Goal: Obtain resource: Obtain resource

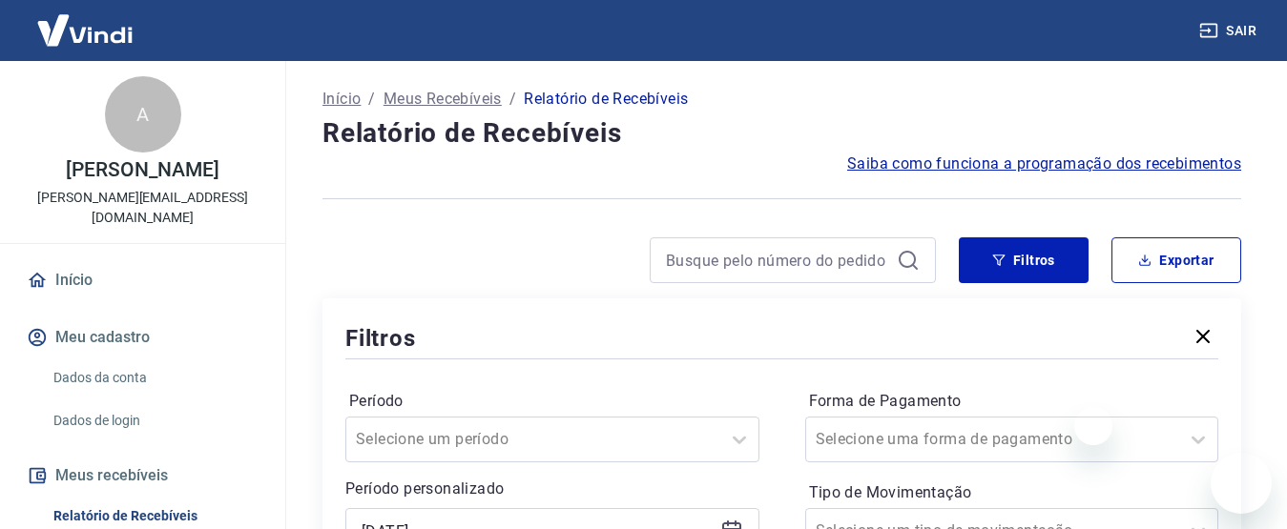
click at [732, 520] on icon at bounding box center [731, 531] width 23 height 23
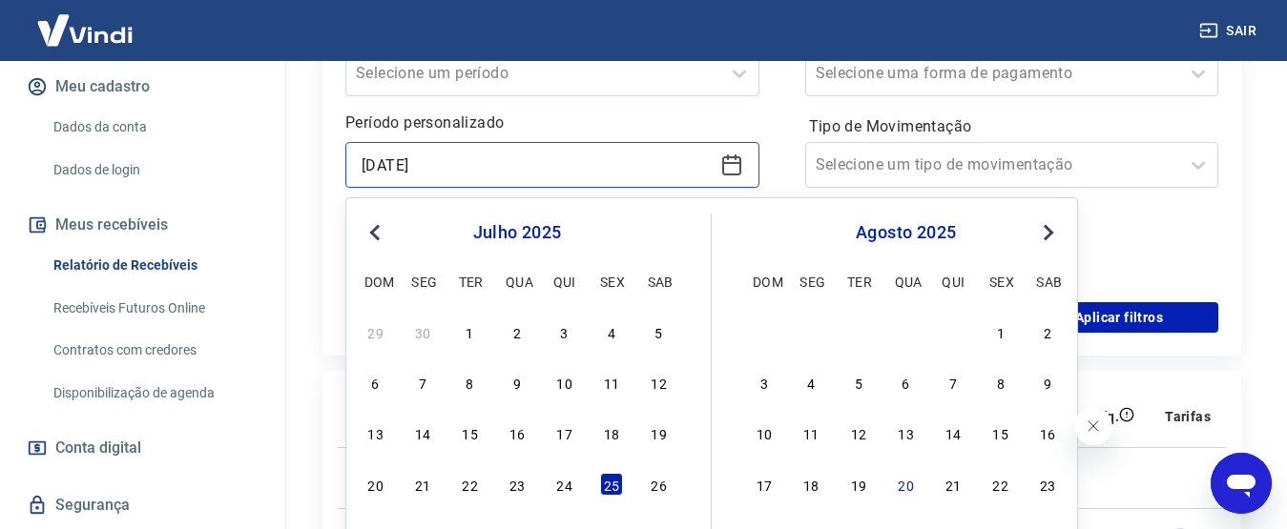
scroll to position [381, 0]
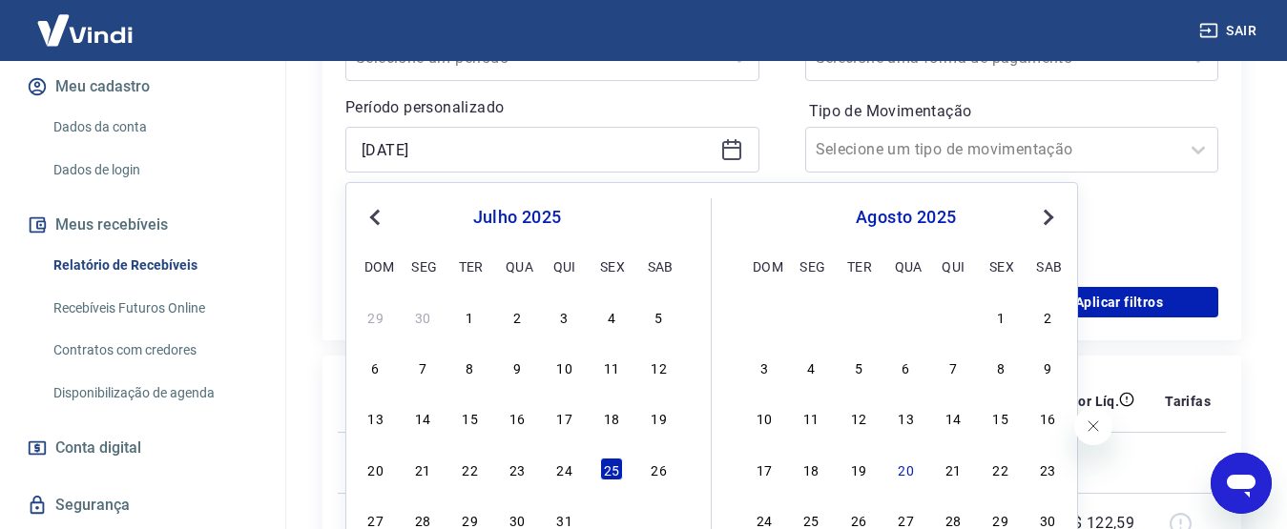
click at [659, 466] on div "26" at bounding box center [659, 469] width 23 height 23
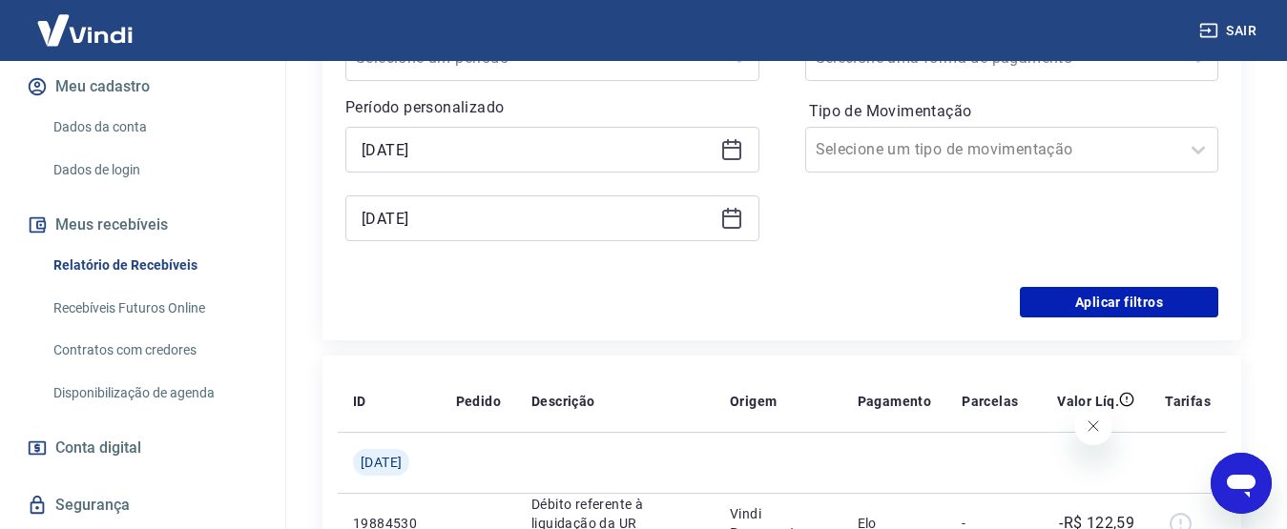
type input "[DATE]"
click at [712, 222] on div "[DATE]" at bounding box center [552, 219] width 414 height 46
click at [728, 222] on icon at bounding box center [731, 218] width 23 height 23
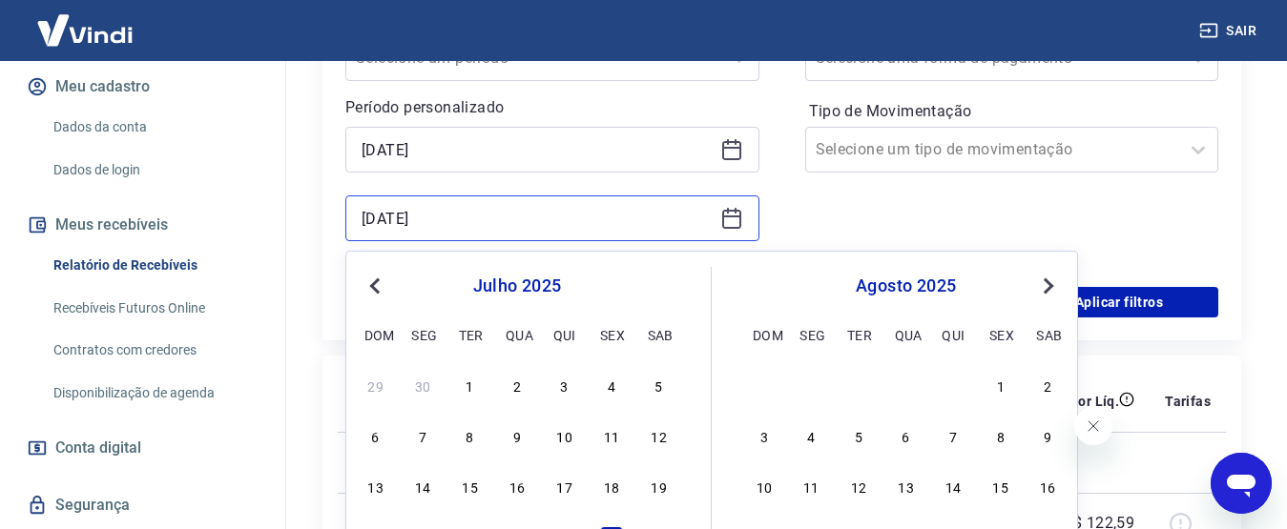
scroll to position [572, 0]
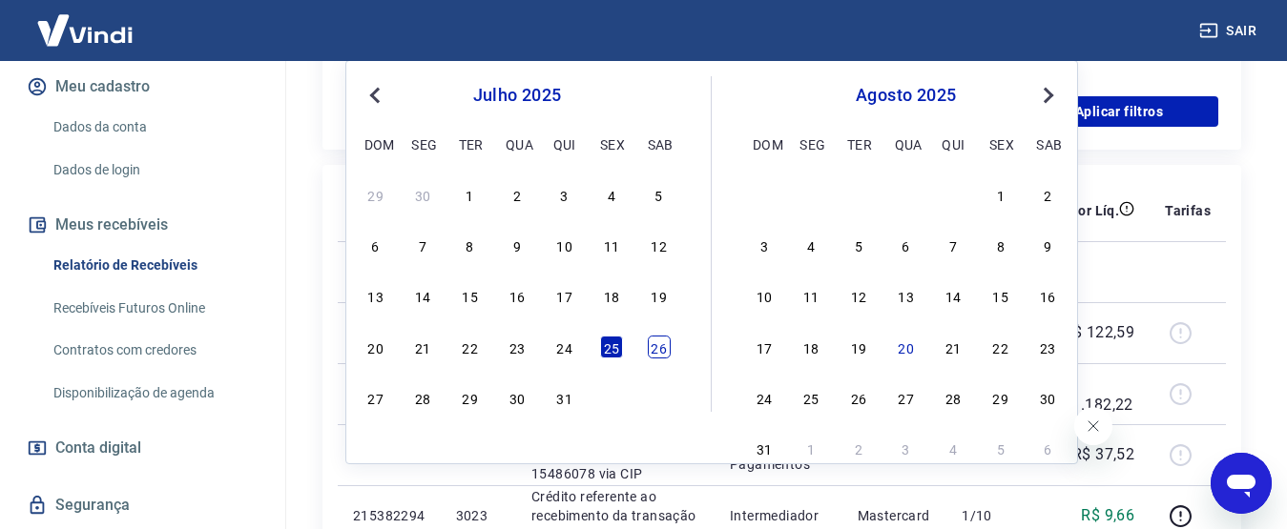
click at [662, 356] on div "26" at bounding box center [659, 347] width 23 height 23
type input "[DATE]"
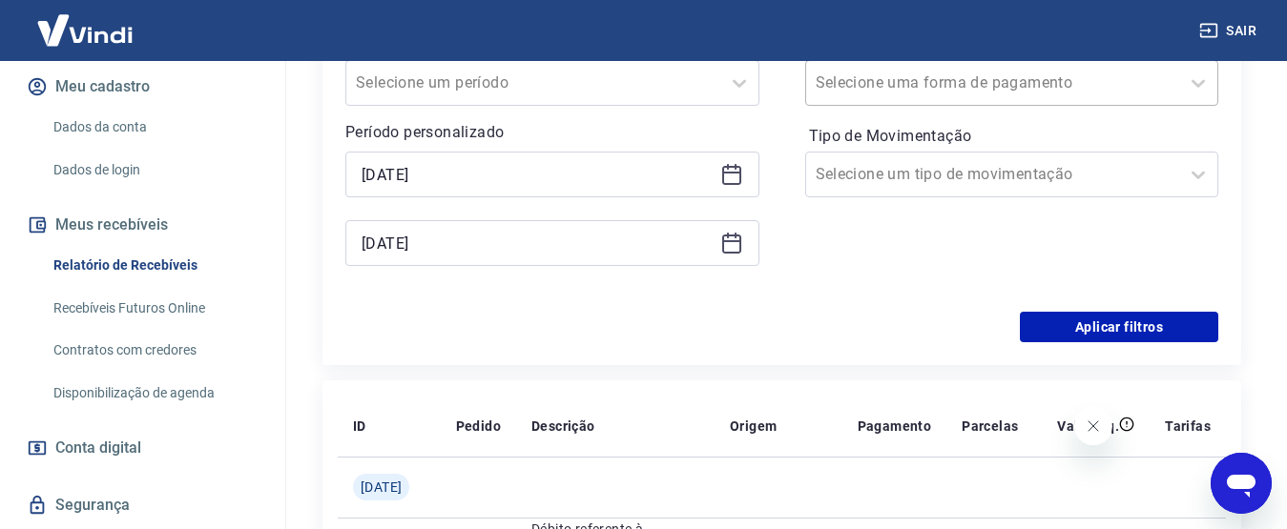
scroll to position [381, 0]
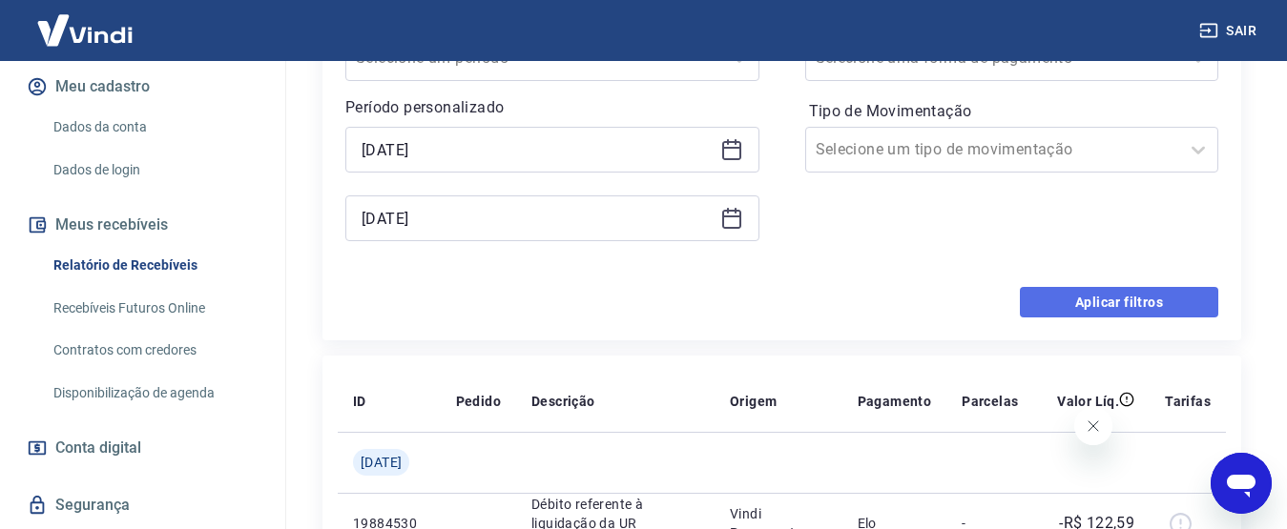
click at [1068, 298] on button "Aplicar filtros" at bounding box center [1118, 302] width 198 height 31
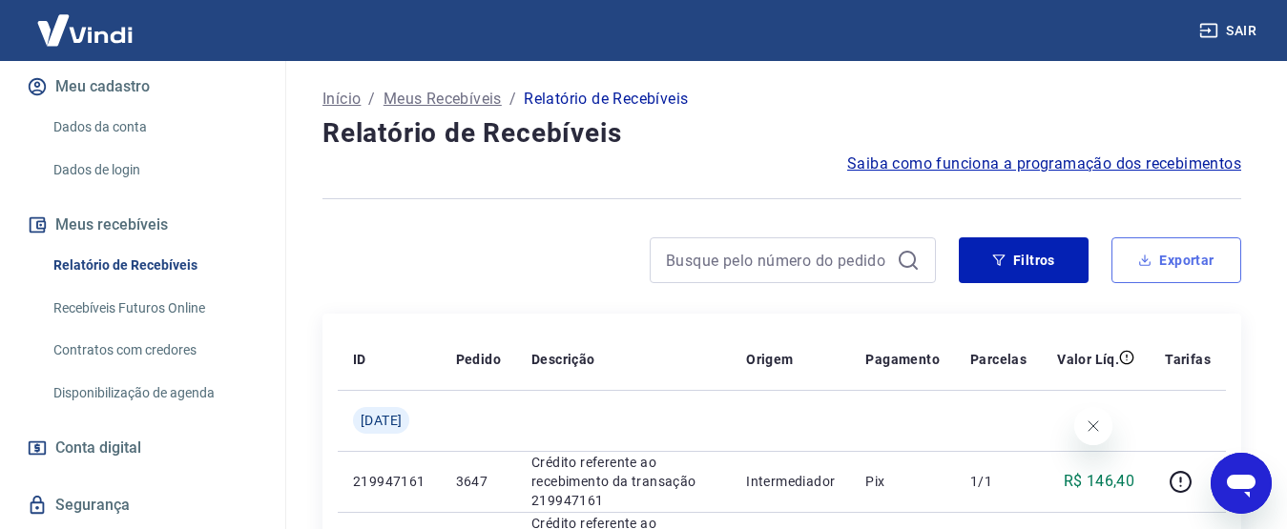
click at [1154, 263] on button "Exportar" at bounding box center [1176, 260] width 130 height 46
type input "[DATE]"
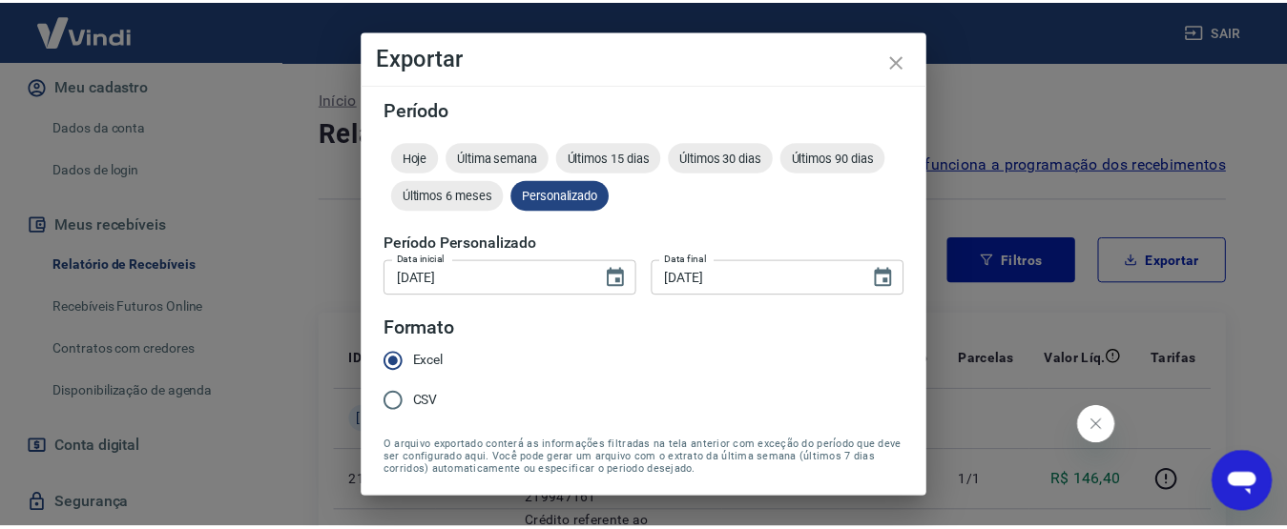
scroll to position [66, 0]
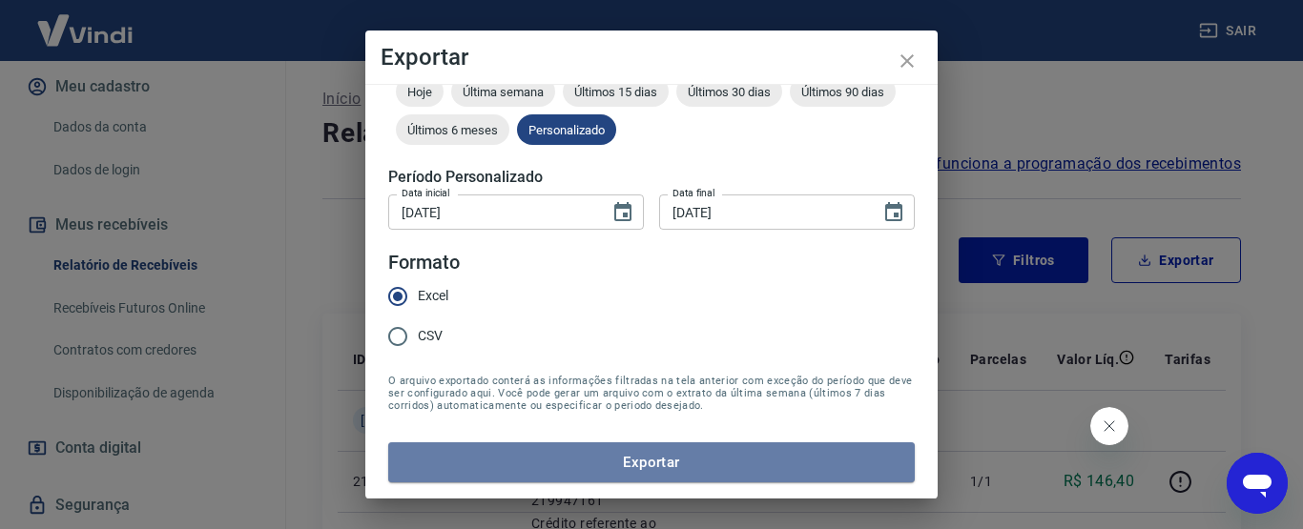
click at [677, 461] on button "Exportar" at bounding box center [651, 463] width 526 height 40
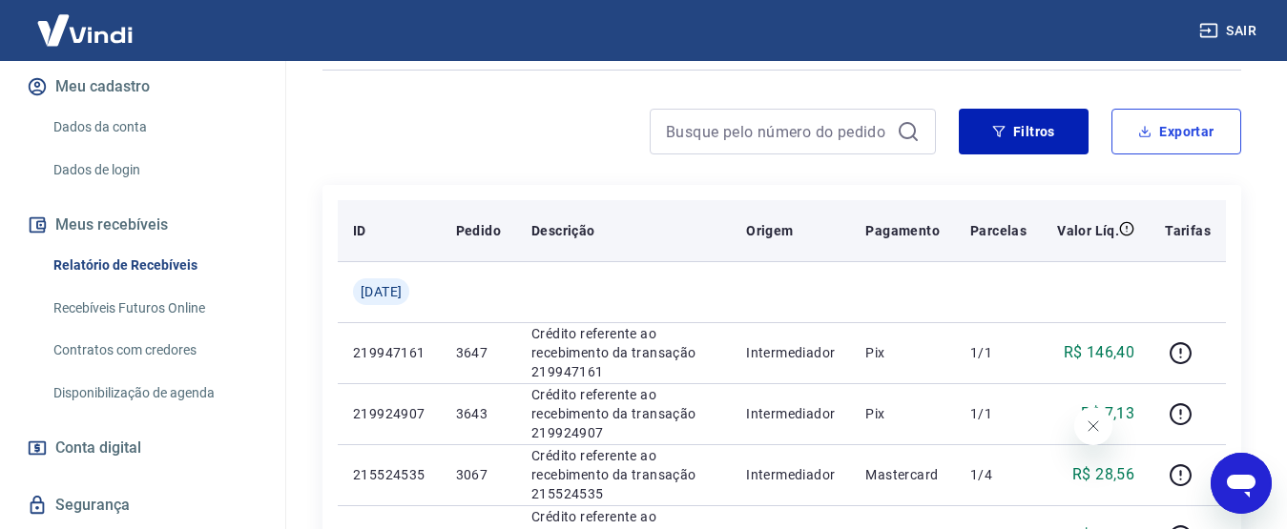
scroll to position [95, 0]
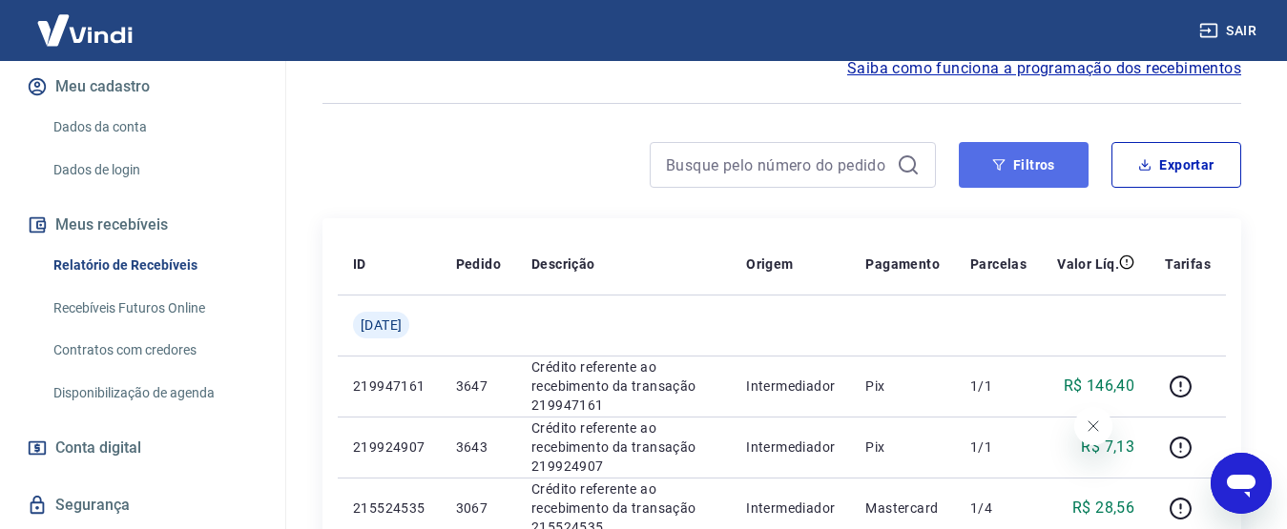
click at [1007, 166] on button "Filtros" at bounding box center [1023, 165] width 130 height 46
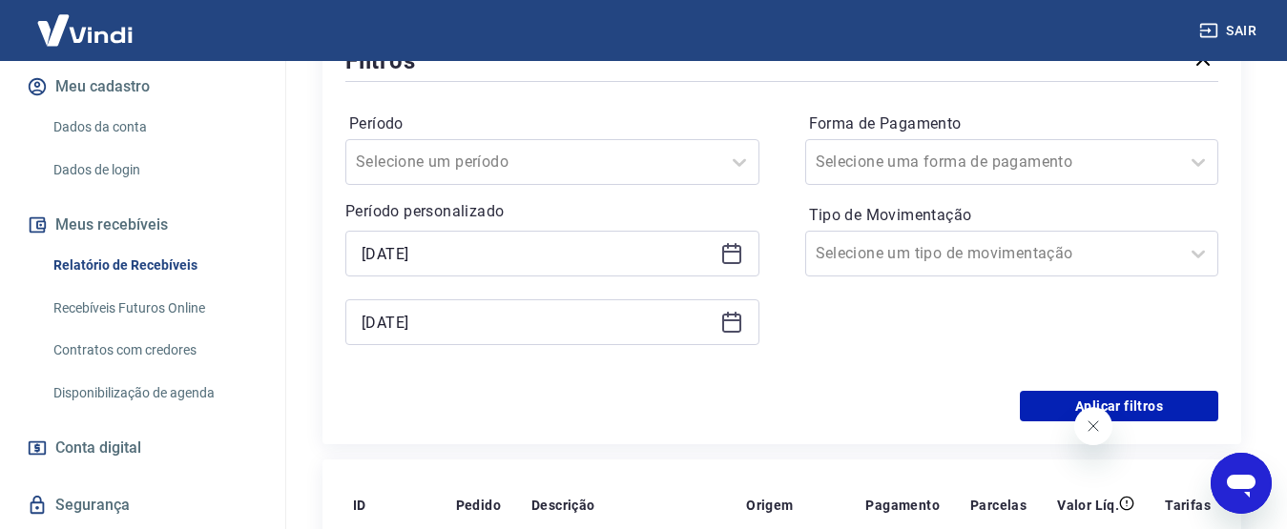
scroll to position [286, 0]
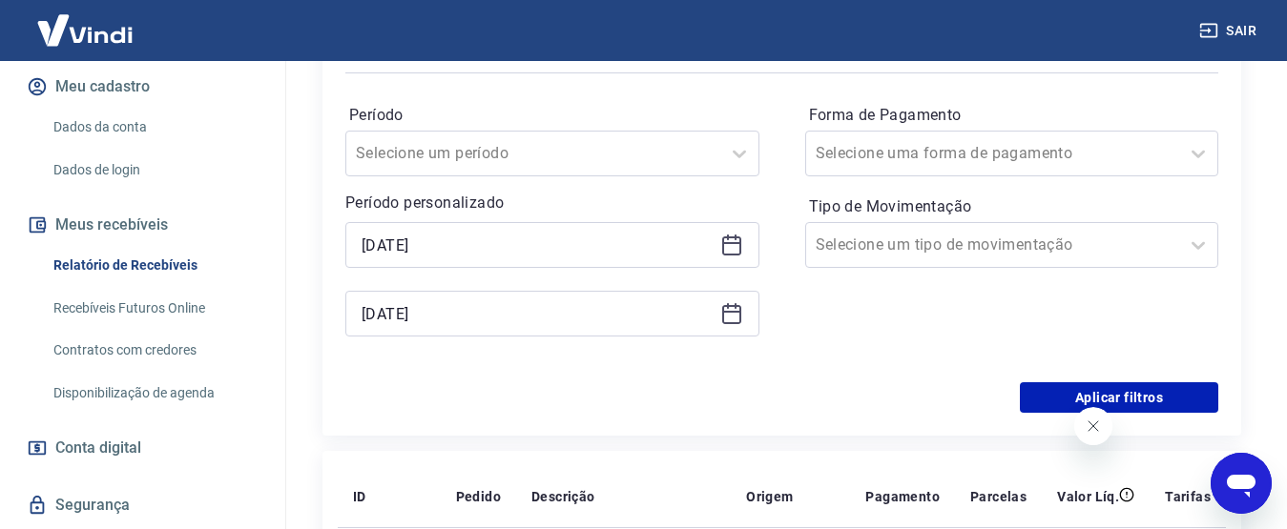
click at [737, 240] on icon at bounding box center [731, 245] width 23 height 23
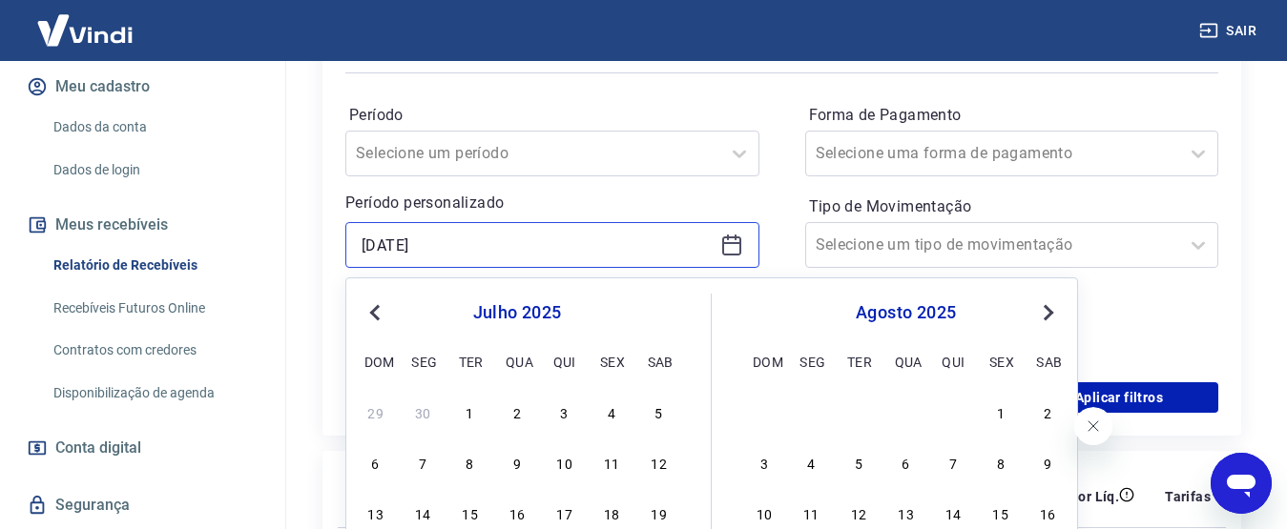
scroll to position [477, 0]
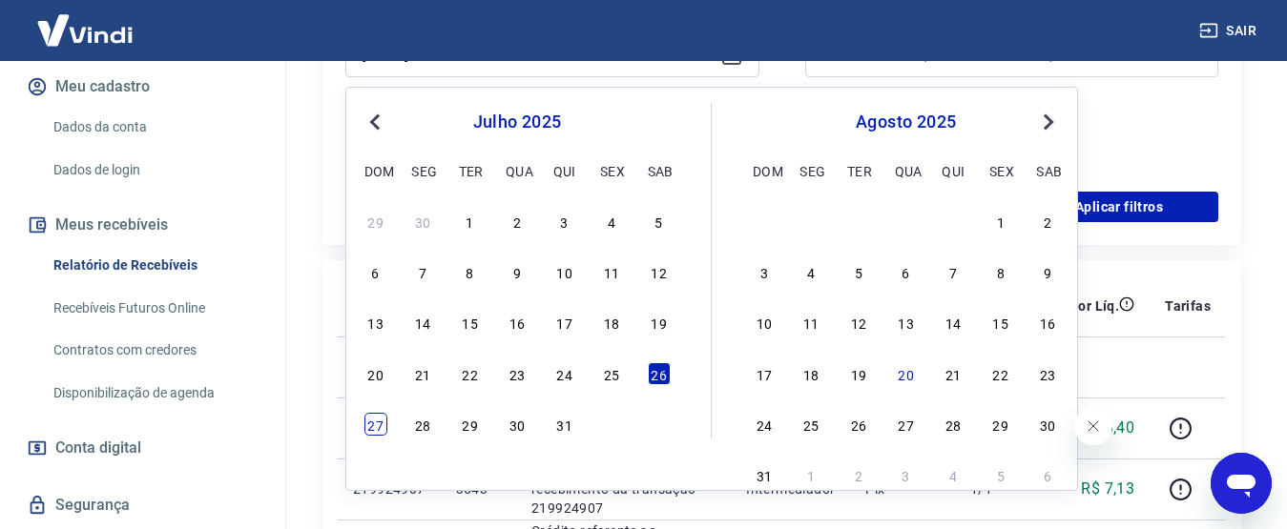
click at [379, 426] on div "27" at bounding box center [375, 424] width 23 height 23
type input "[DATE]"
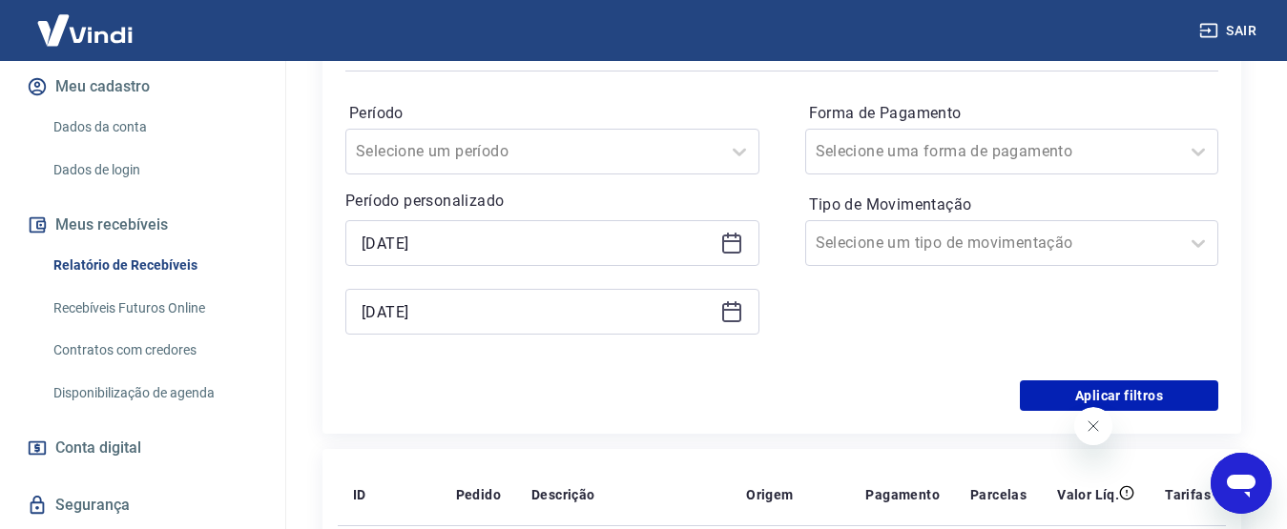
scroll to position [286, 0]
click at [723, 323] on icon at bounding box center [731, 314] width 19 height 19
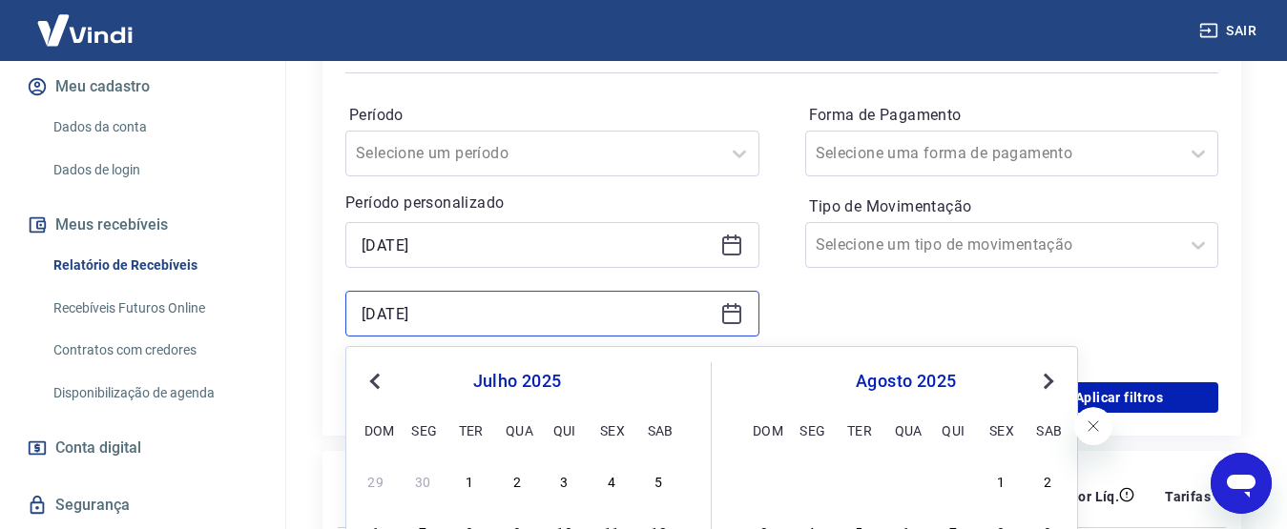
scroll to position [477, 0]
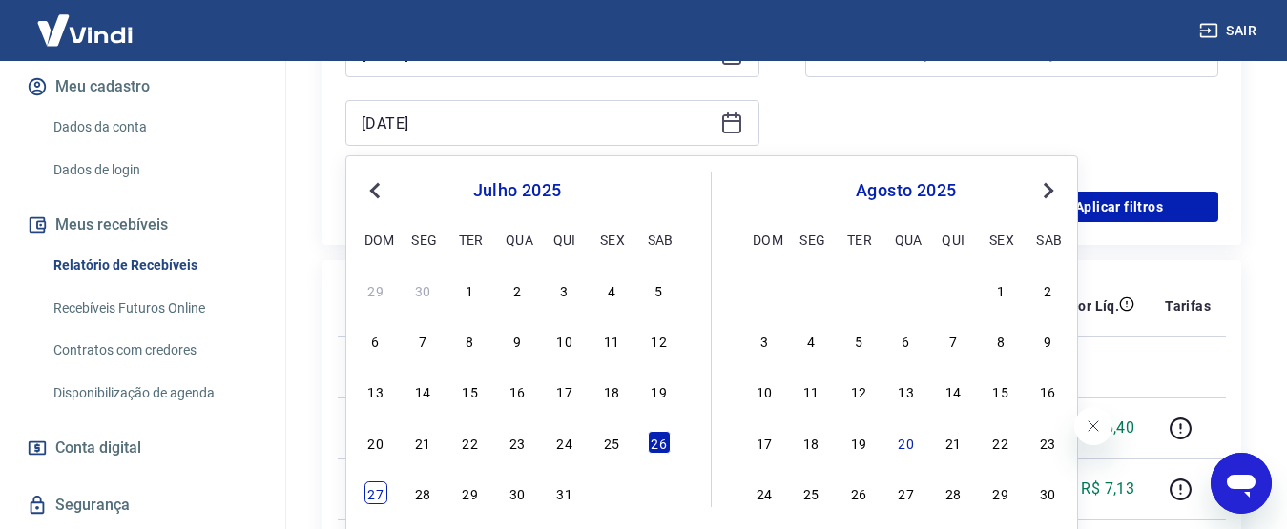
click at [376, 494] on div "27" at bounding box center [375, 493] width 23 height 23
type input "[DATE]"
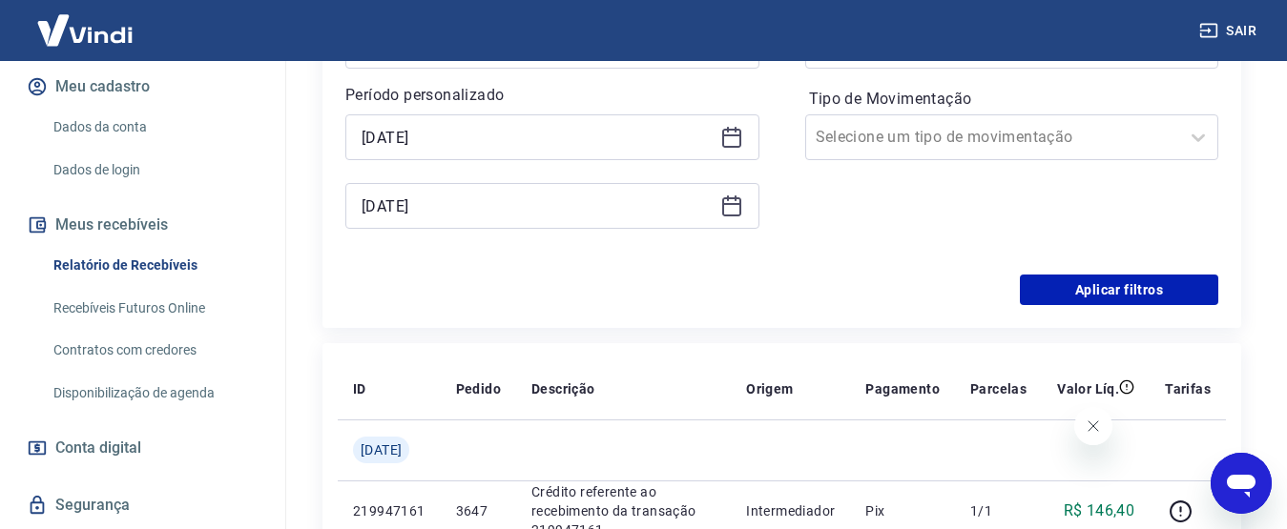
scroll to position [286, 0]
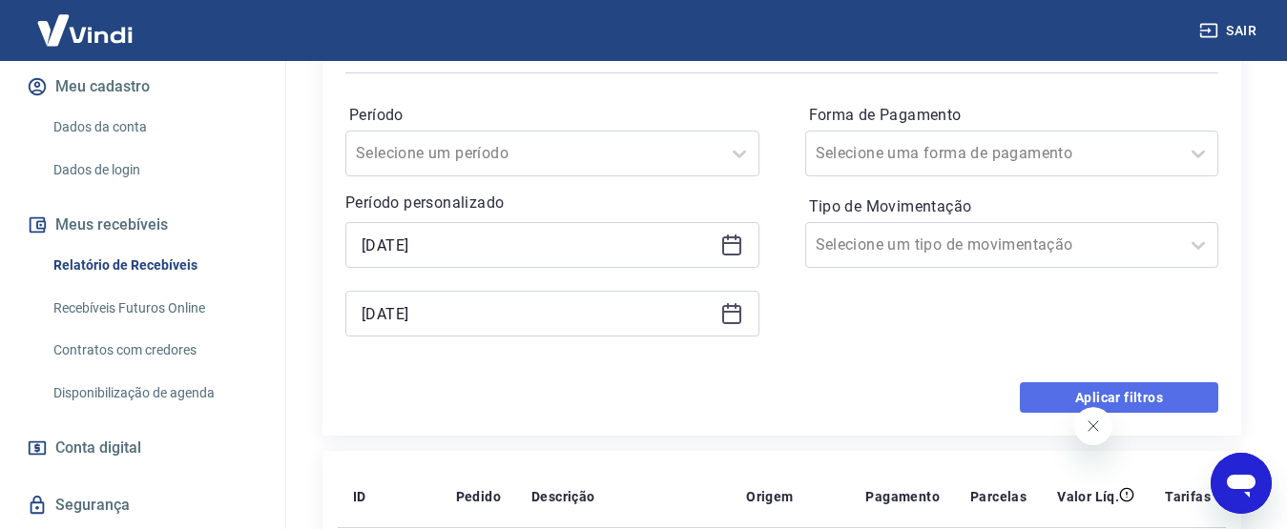
click at [1059, 388] on button "Aplicar filtros" at bounding box center [1118, 397] width 198 height 31
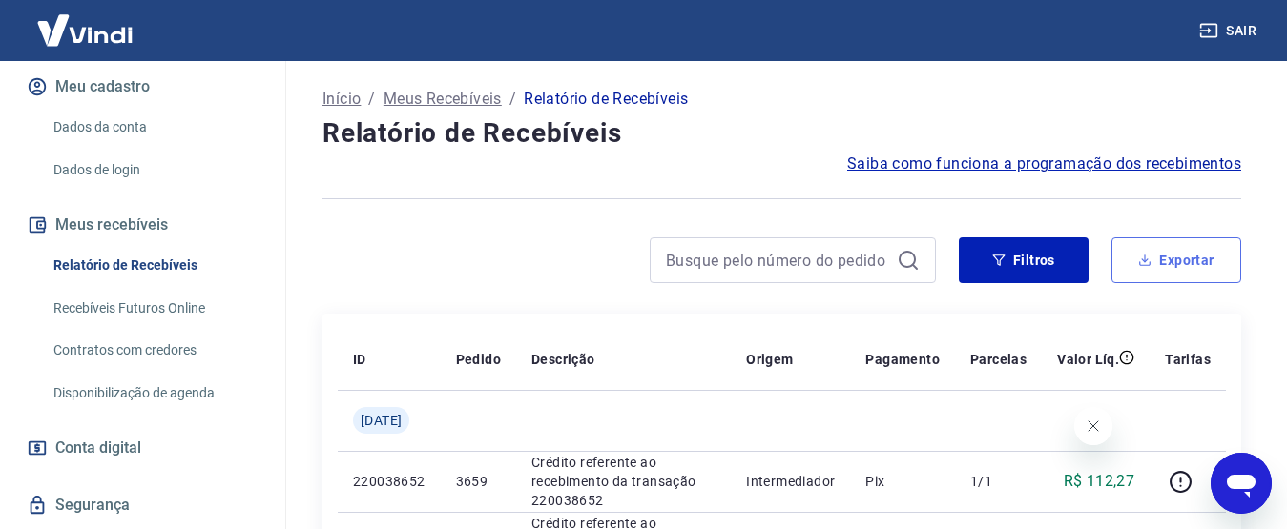
click at [1158, 271] on button "Exportar" at bounding box center [1176, 260] width 130 height 46
type input "[DATE]"
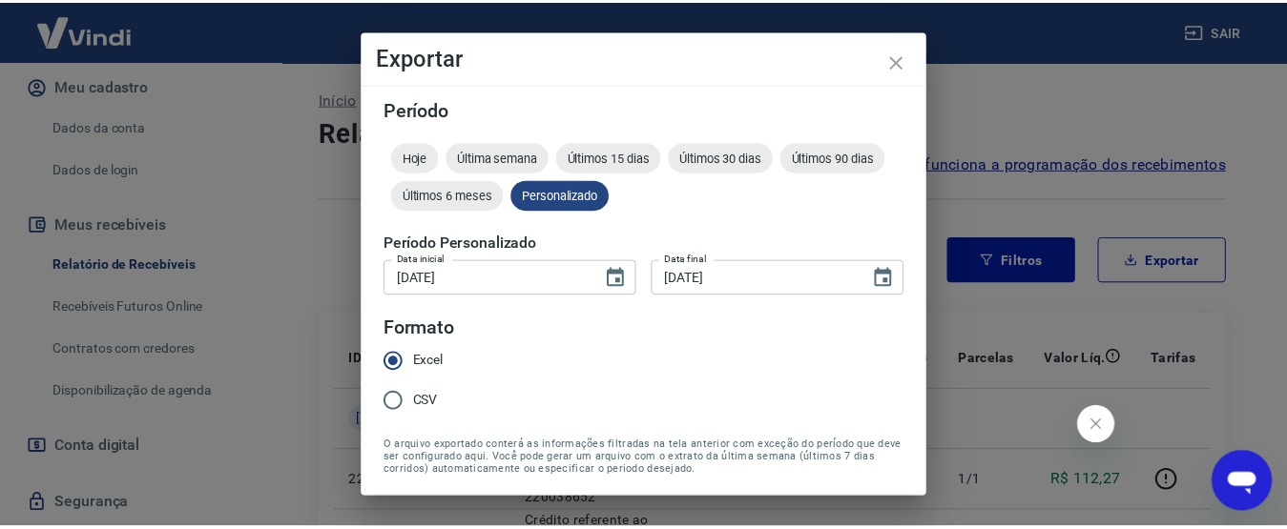
scroll to position [66, 0]
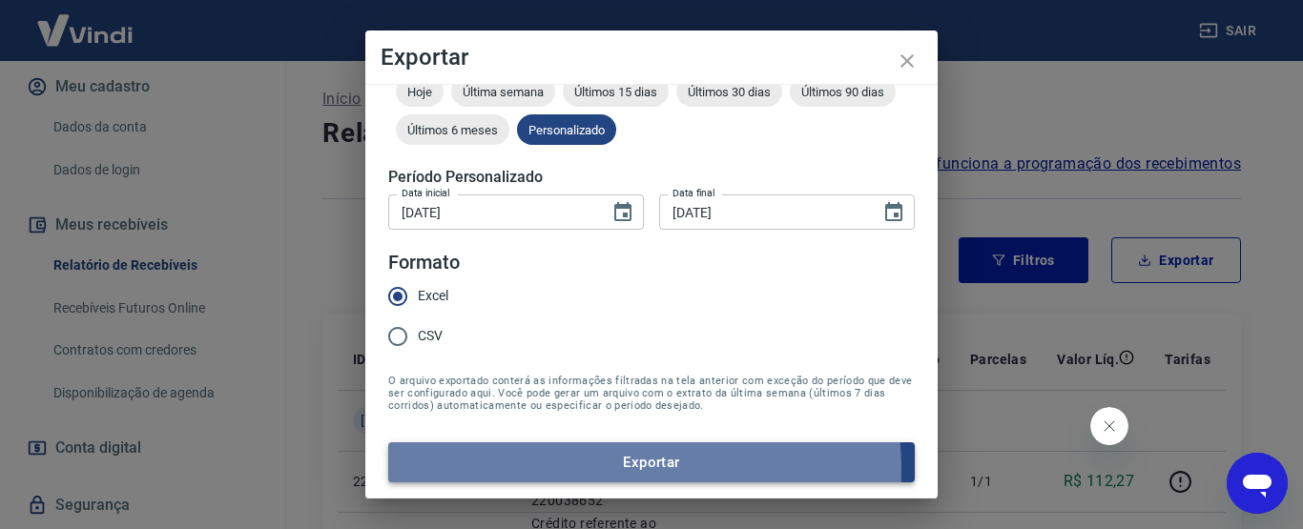
click at [597, 471] on button "Exportar" at bounding box center [651, 463] width 526 height 40
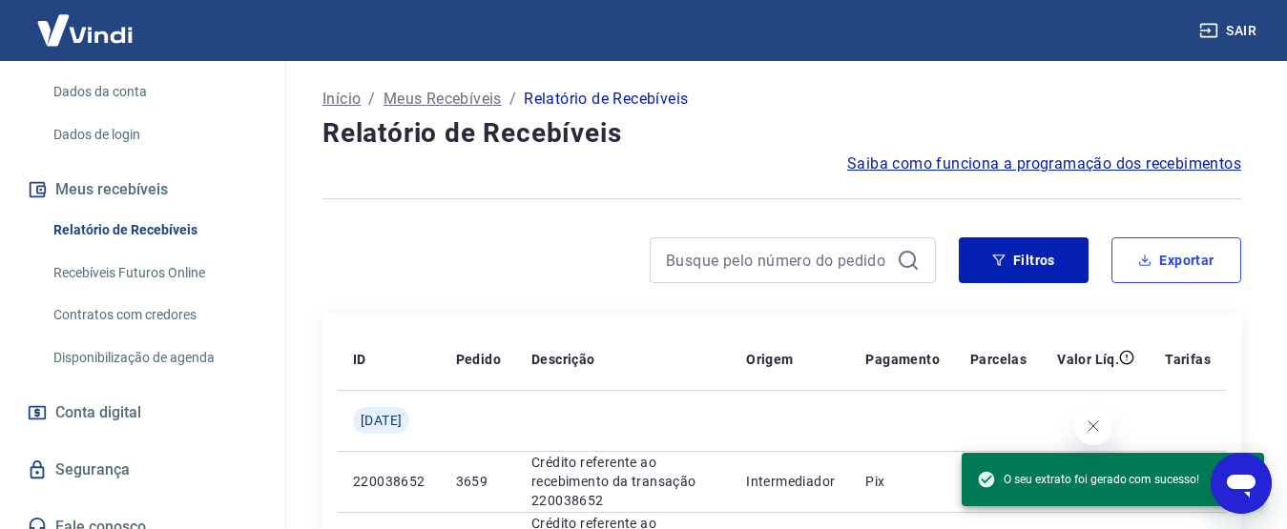
scroll to position [305, 0]
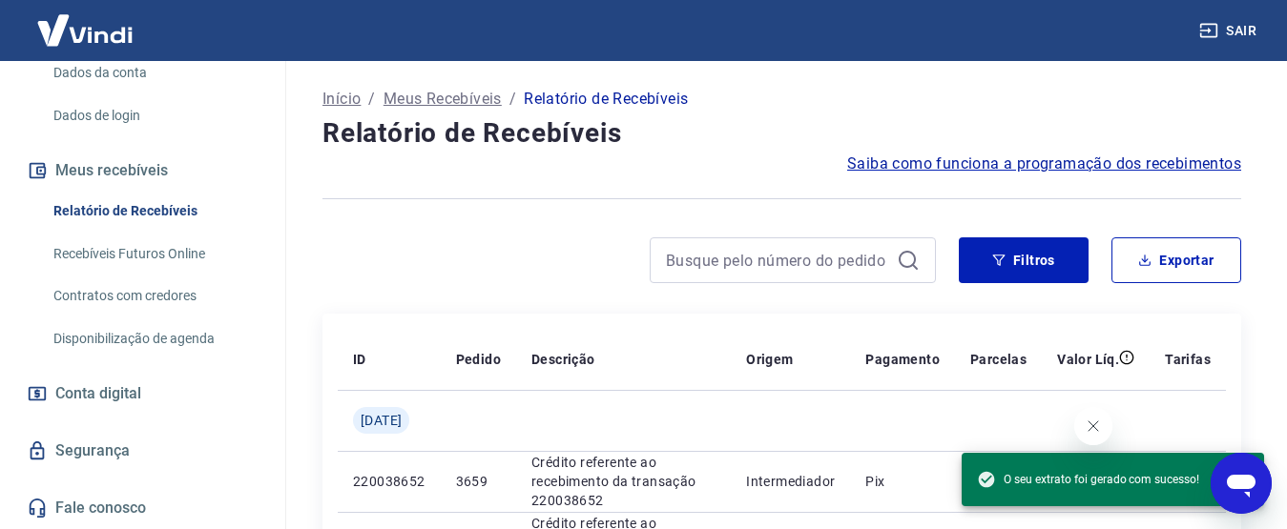
click at [351, 285] on div "Filtros Exportar" at bounding box center [781, 267] width 918 height 61
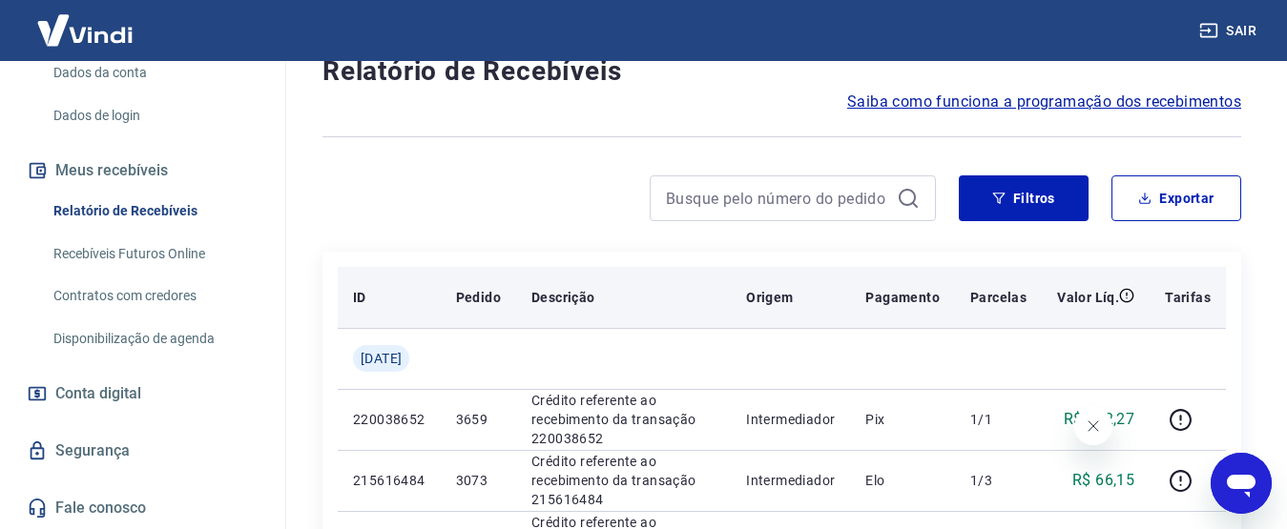
scroll to position [95, 0]
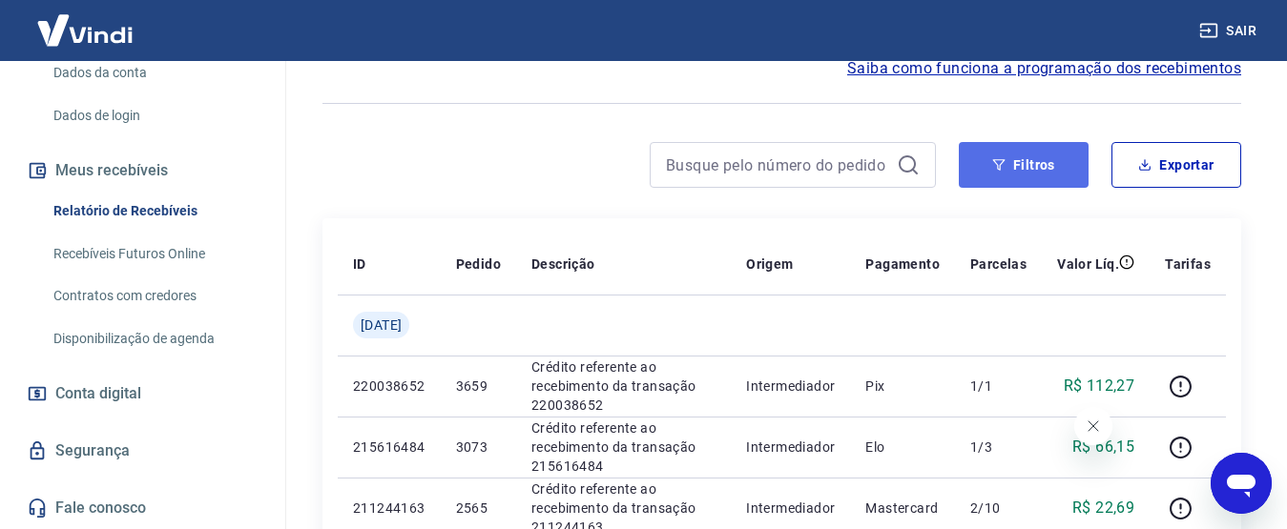
click at [1038, 176] on button "Filtros" at bounding box center [1023, 165] width 130 height 46
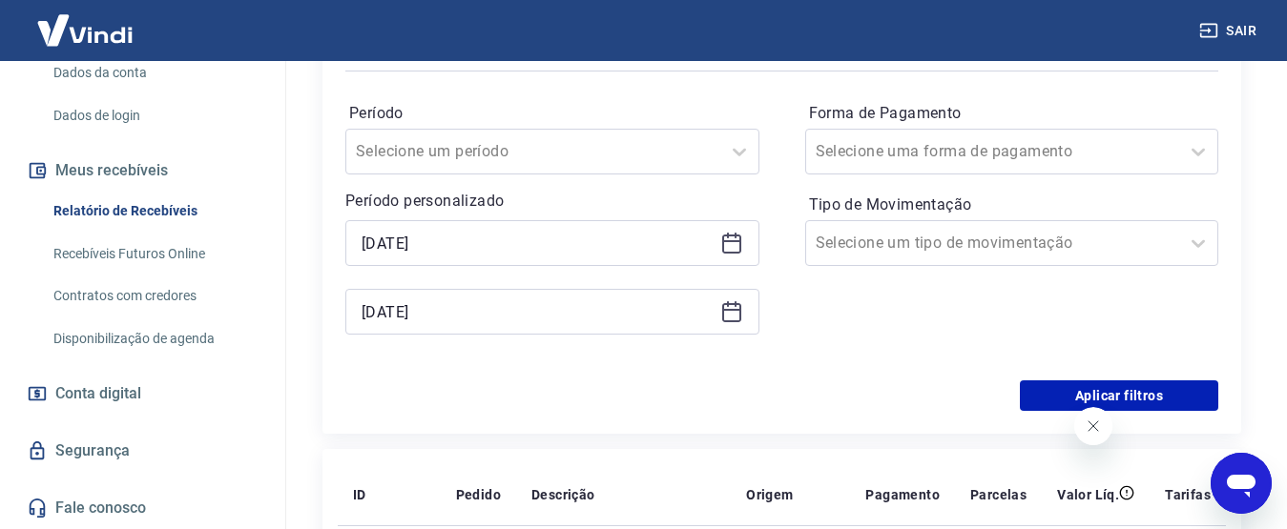
scroll to position [286, 0]
click at [731, 241] on icon at bounding box center [731, 245] width 23 height 23
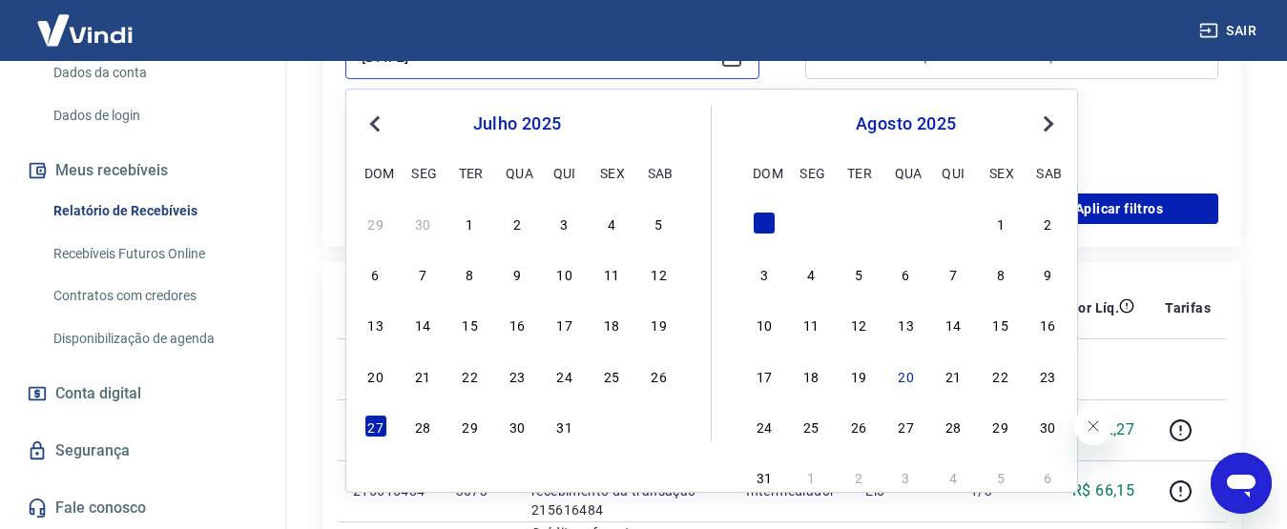
scroll to position [477, 0]
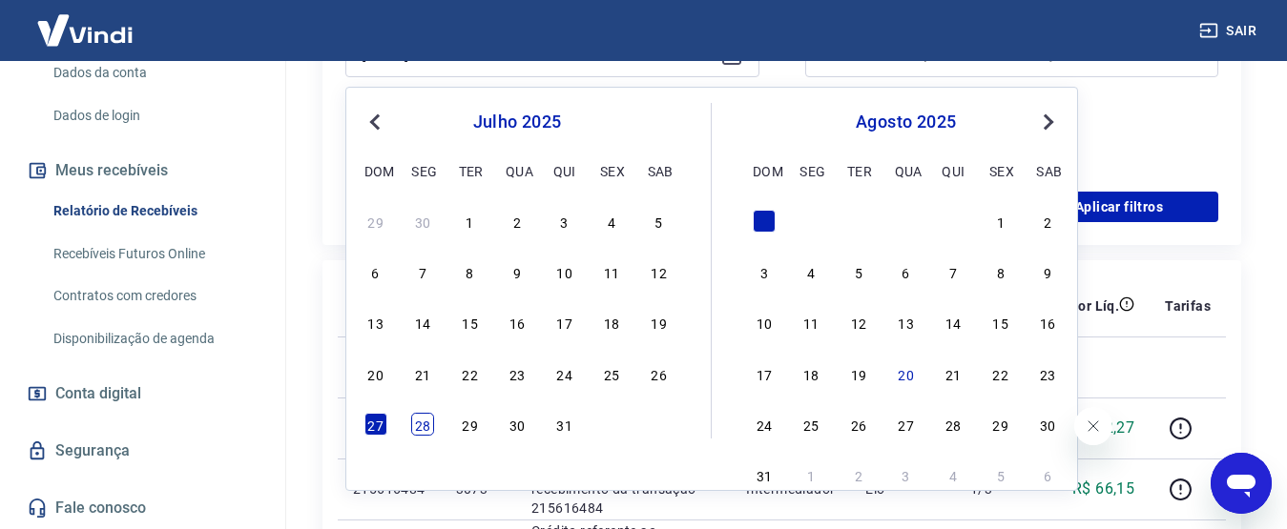
click at [420, 417] on div "28" at bounding box center [422, 424] width 23 height 23
type input "[DATE]"
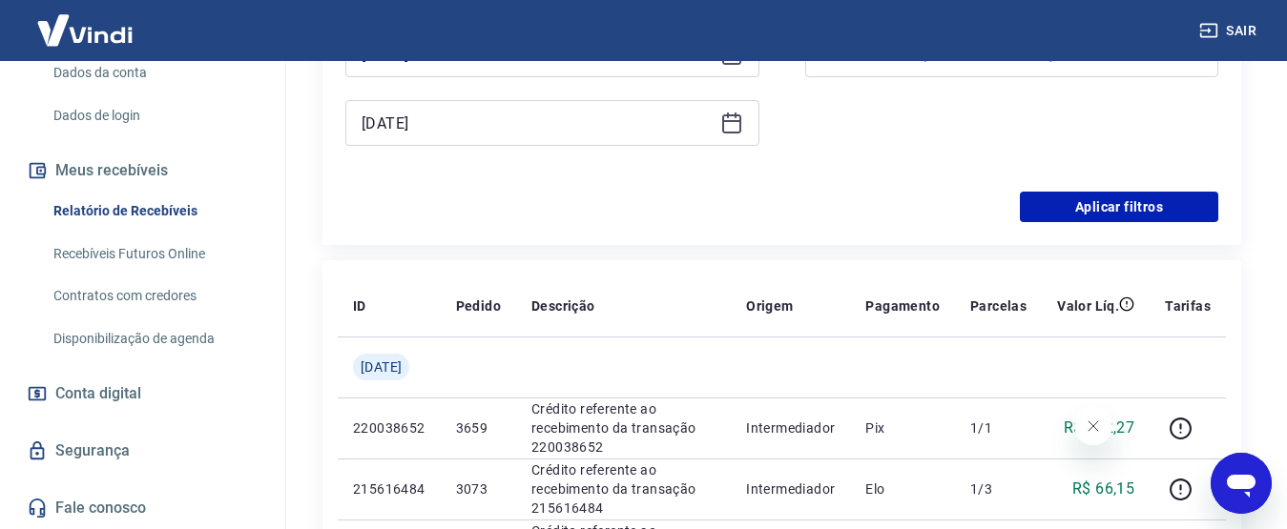
scroll to position [191, 0]
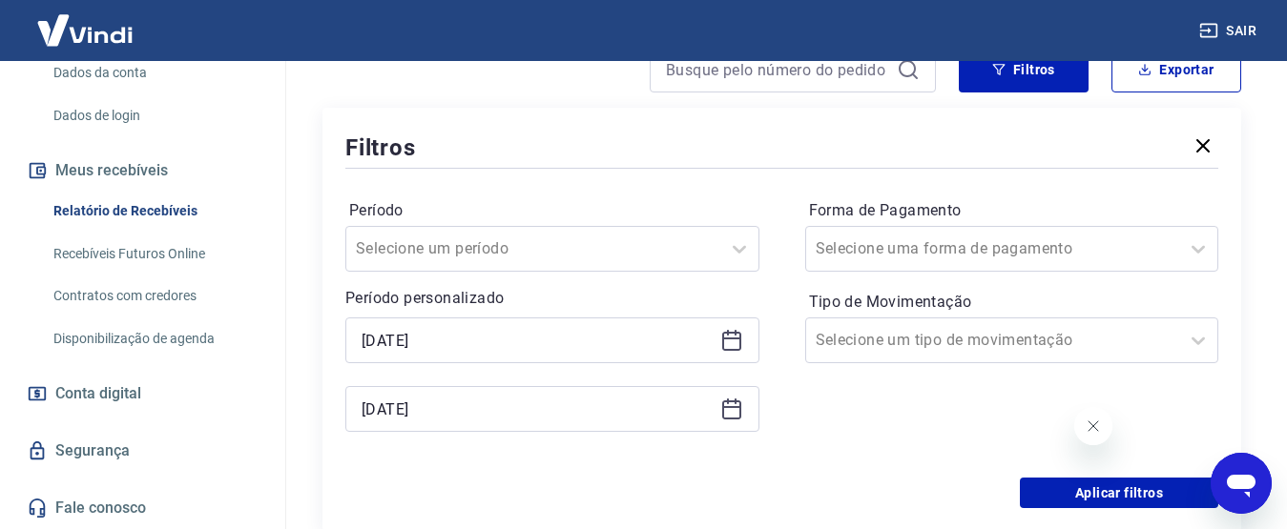
click at [731, 418] on icon at bounding box center [731, 410] width 19 height 19
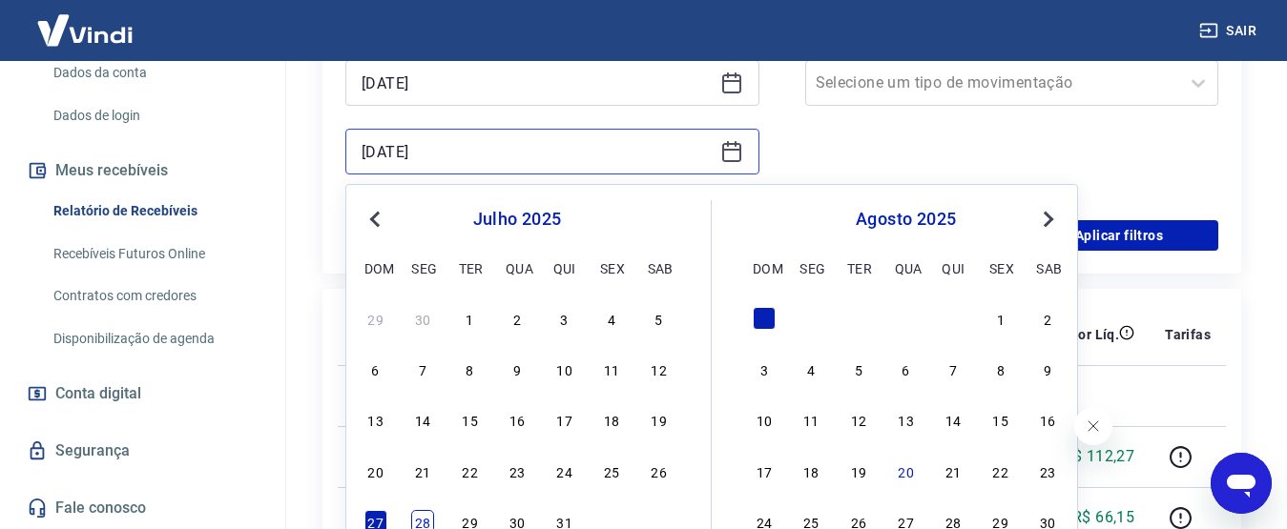
scroll to position [572, 0]
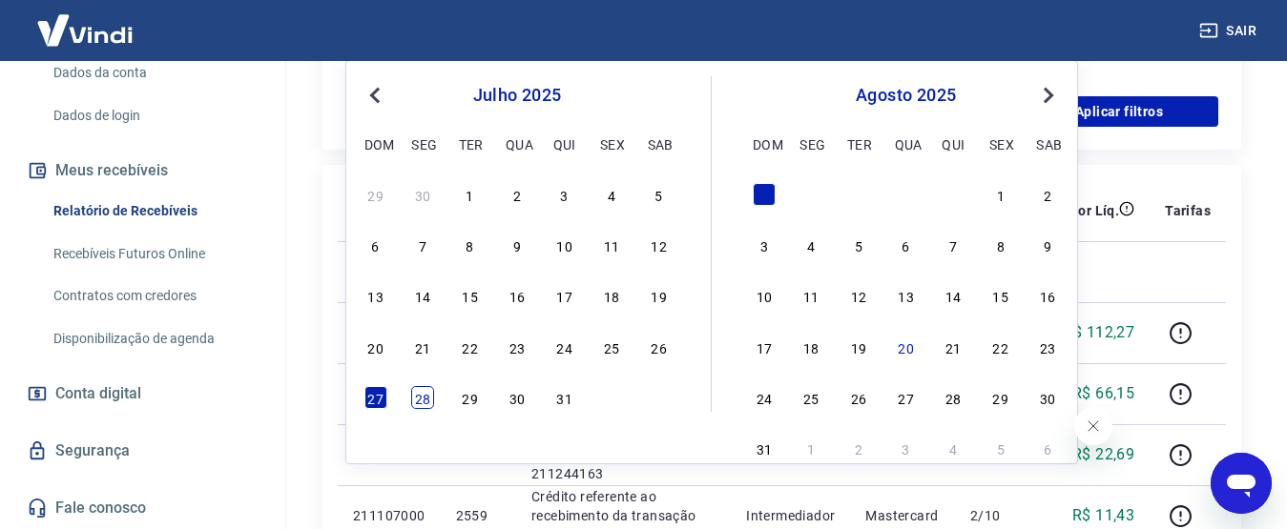
click at [415, 395] on div "28" at bounding box center [422, 397] width 23 height 23
type input "[DATE]"
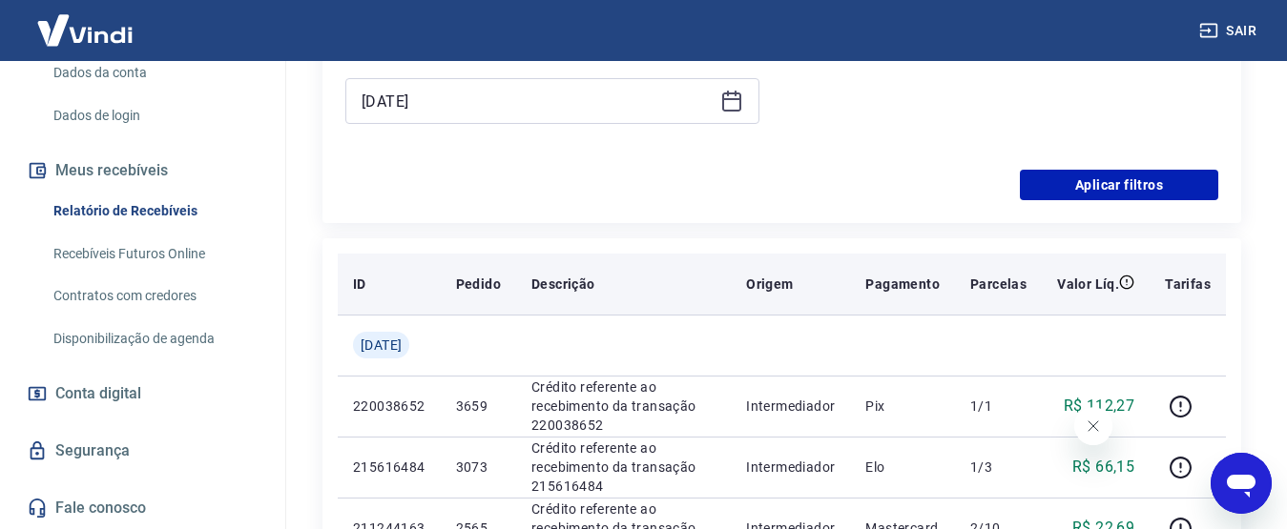
scroll to position [477, 0]
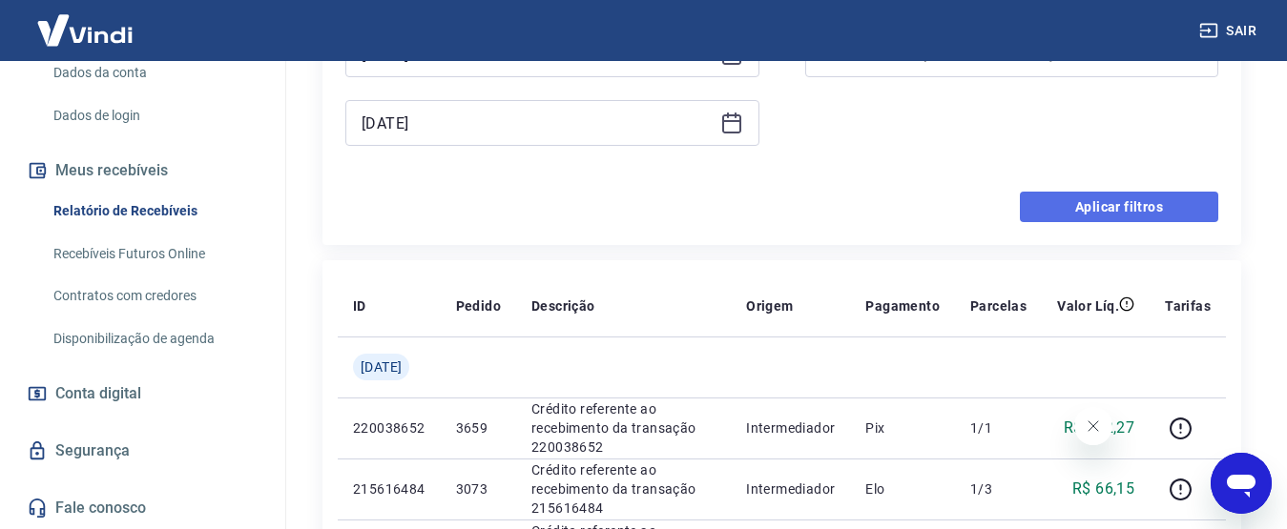
click at [1118, 213] on button "Aplicar filtros" at bounding box center [1118, 207] width 198 height 31
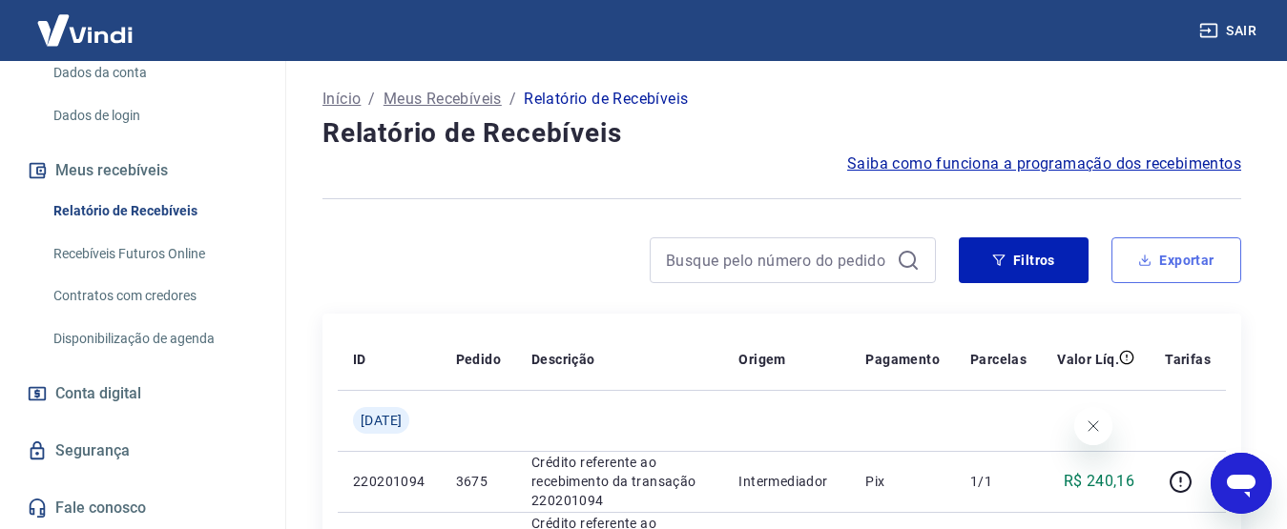
click at [1147, 266] on button "Exportar" at bounding box center [1176, 260] width 130 height 46
type input "[DATE]"
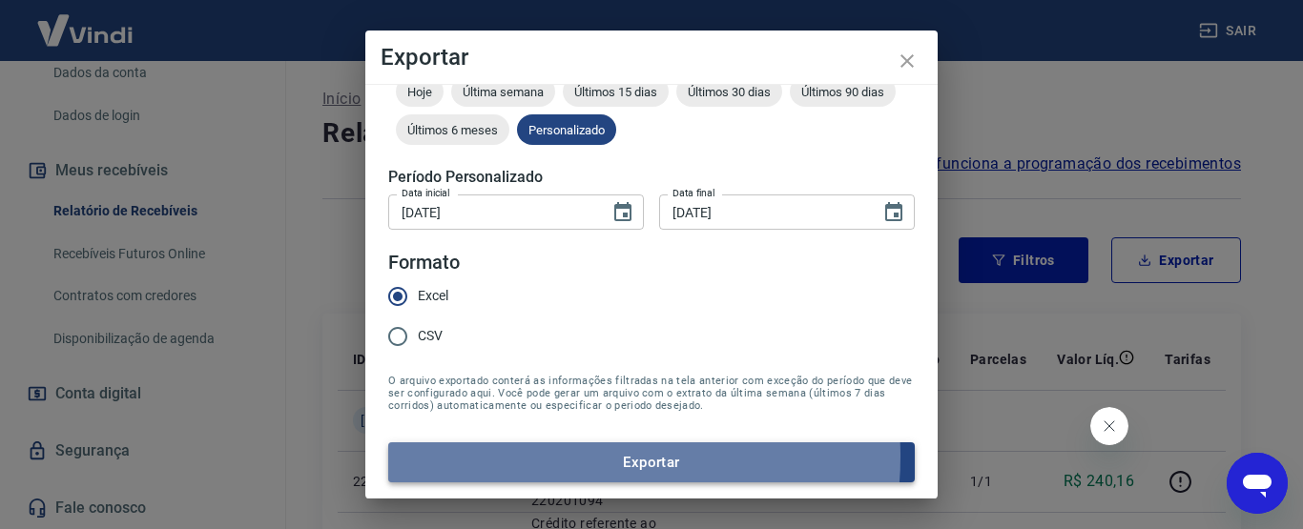
click at [567, 457] on button "Exportar" at bounding box center [651, 463] width 526 height 40
